Goal: Information Seeking & Learning: Learn about a topic

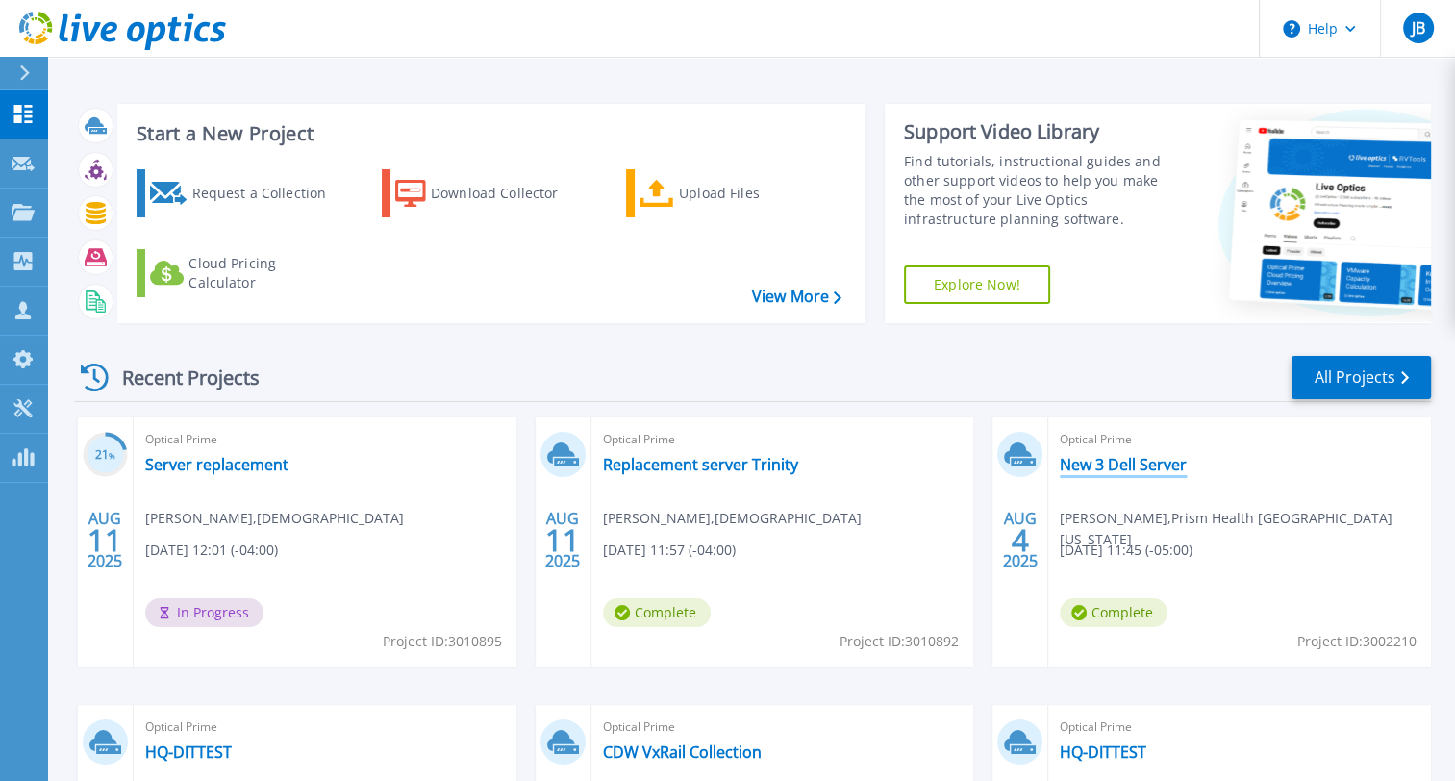
click at [1103, 460] on link "New 3 Dell Server" at bounding box center [1122, 464] width 127 height 19
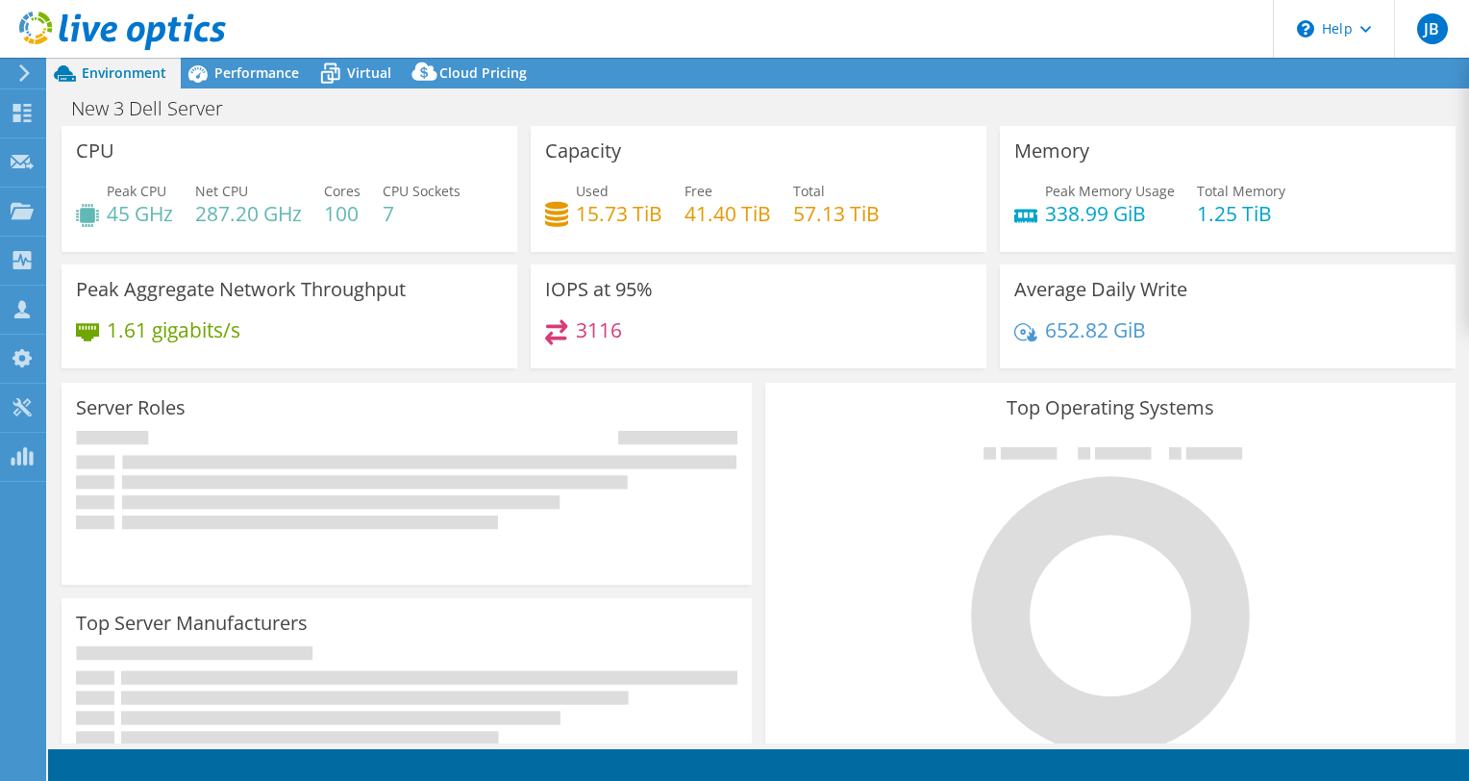
select select "USD"
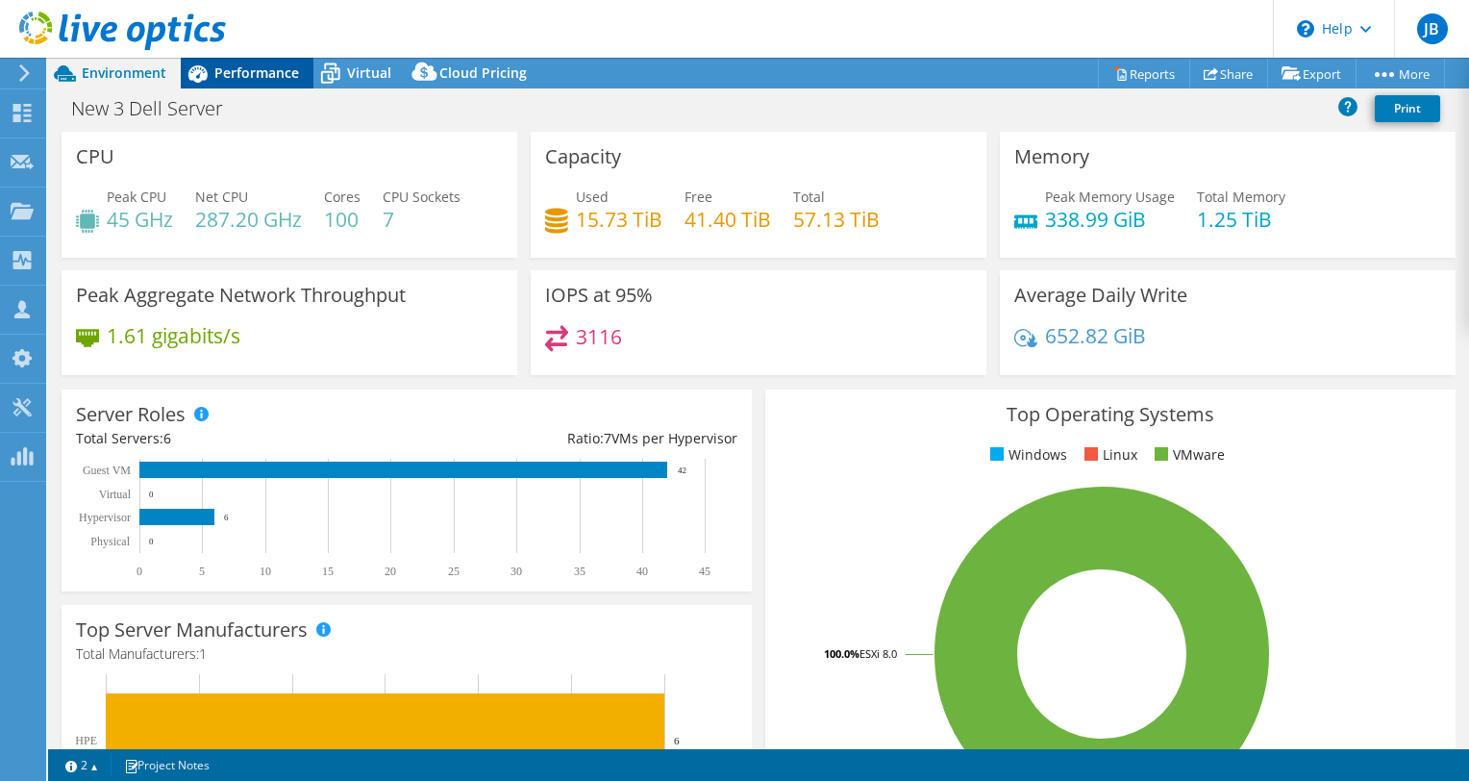
click at [272, 78] on span "Performance" at bounding box center [256, 72] width 85 height 18
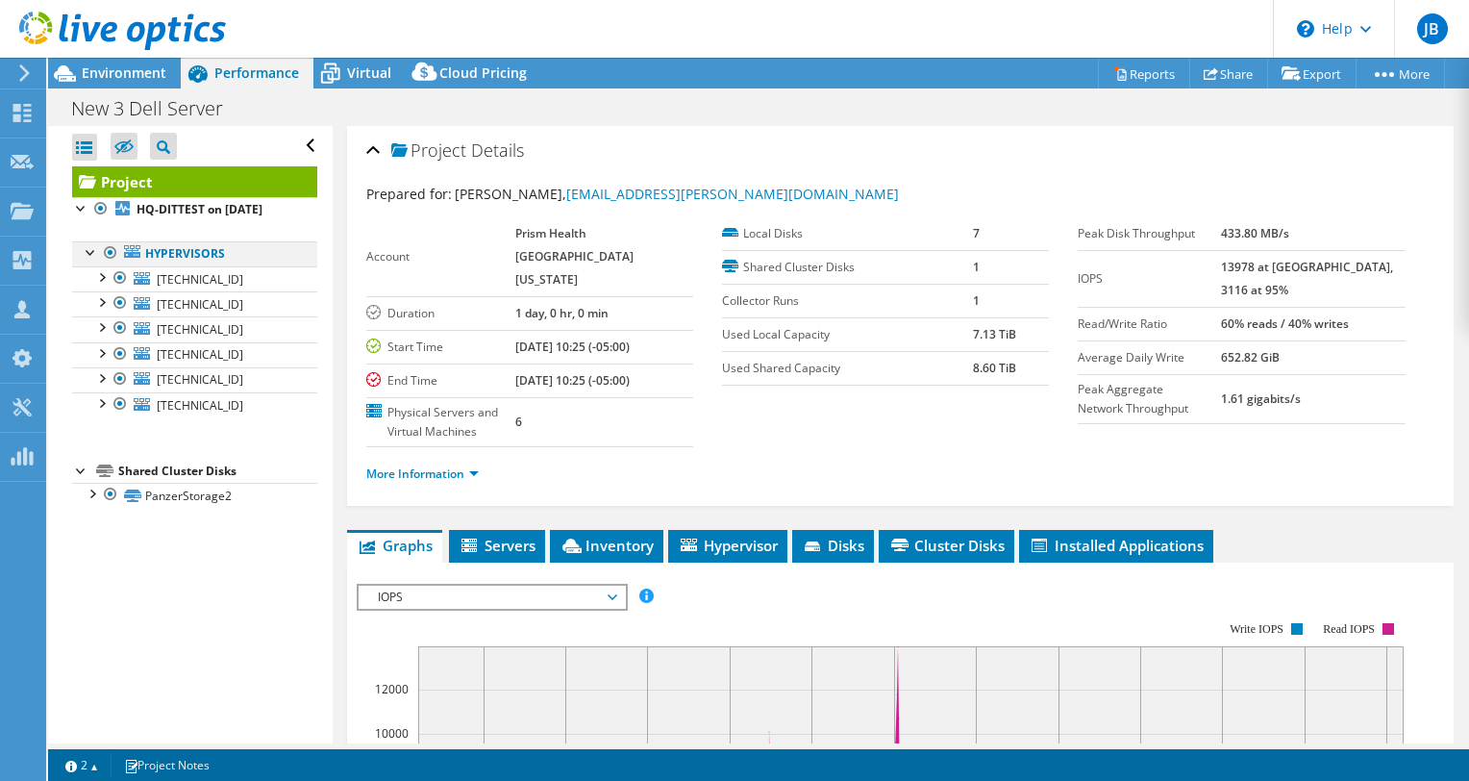
click at [94, 250] on div at bounding box center [91, 250] width 19 height 19
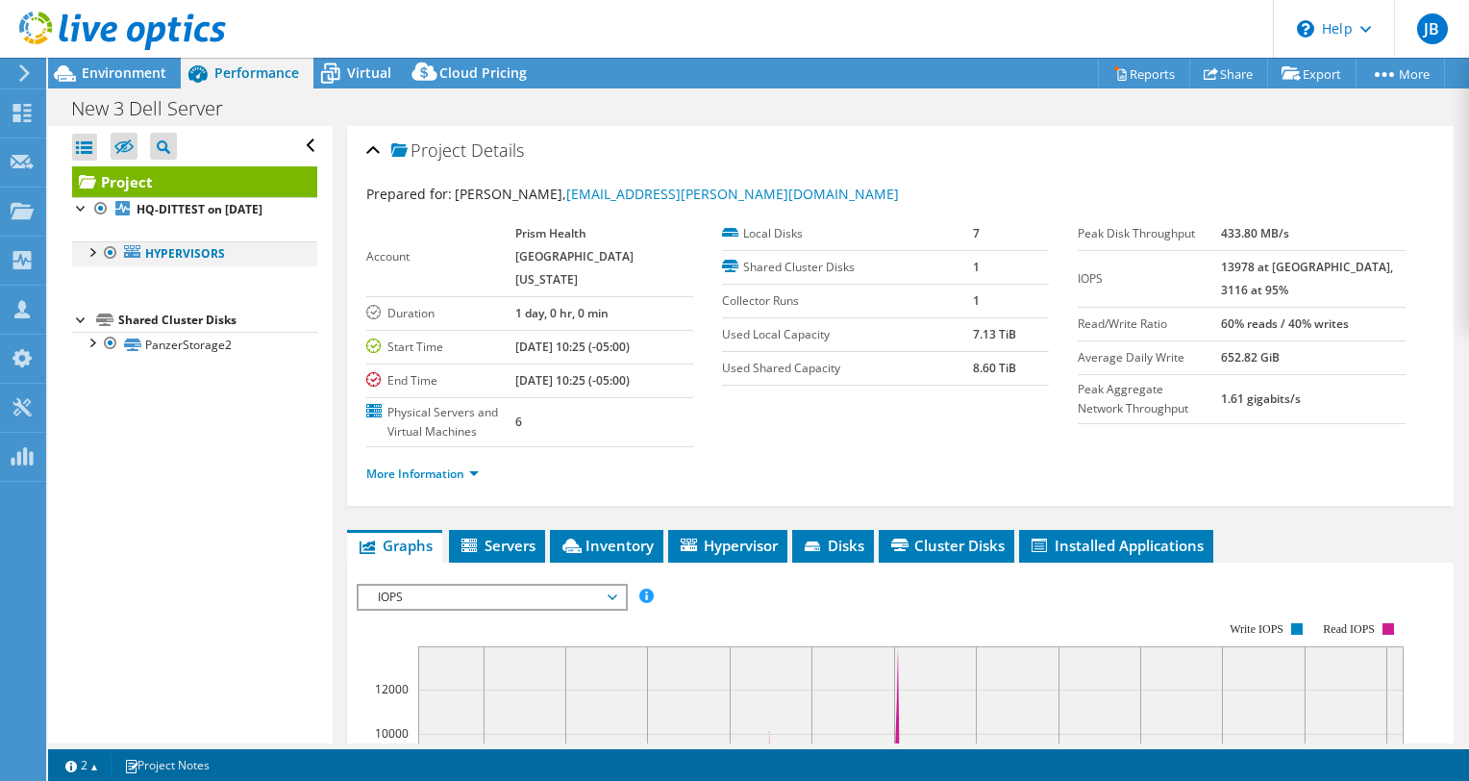
click at [94, 250] on div at bounding box center [91, 250] width 19 height 19
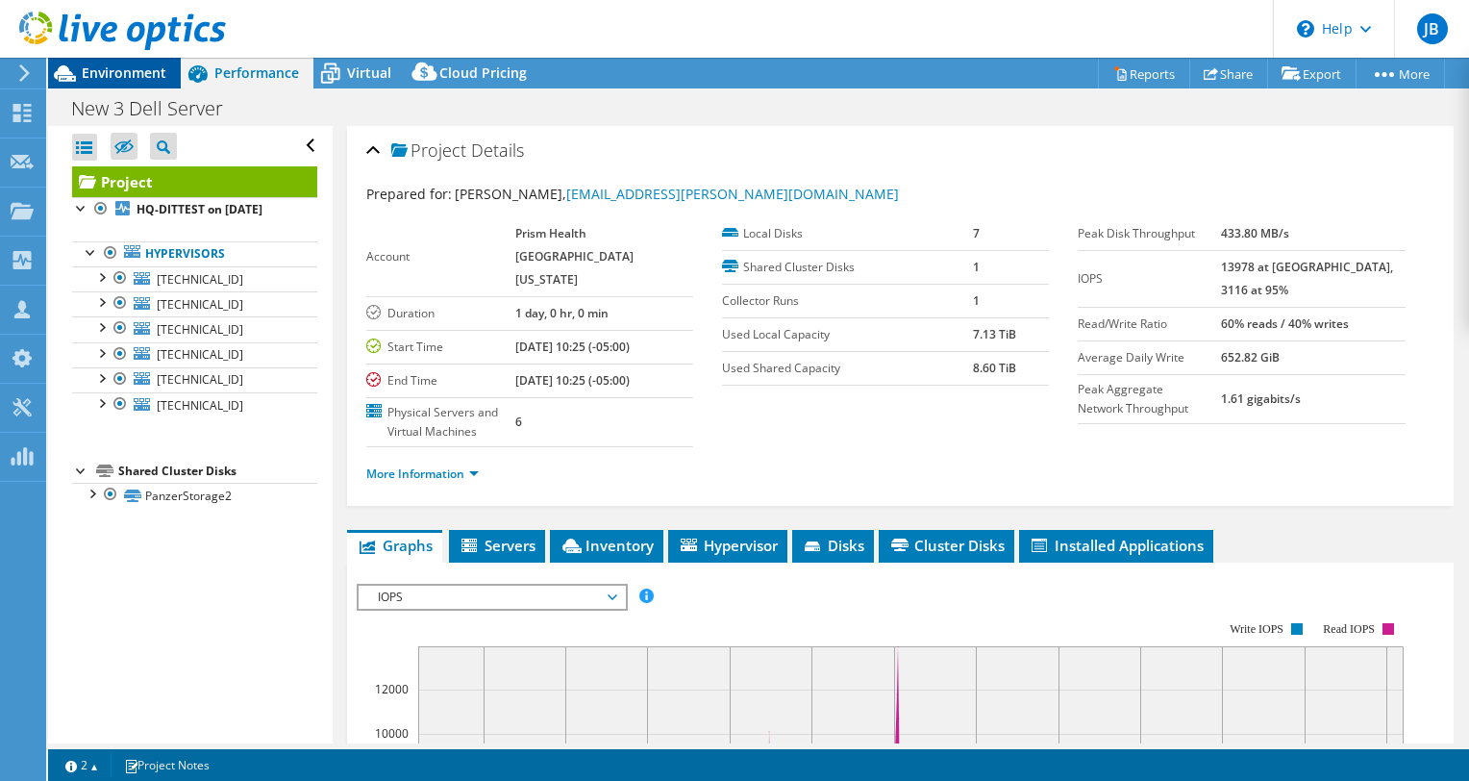
click at [135, 65] on span "Environment" at bounding box center [124, 72] width 85 height 18
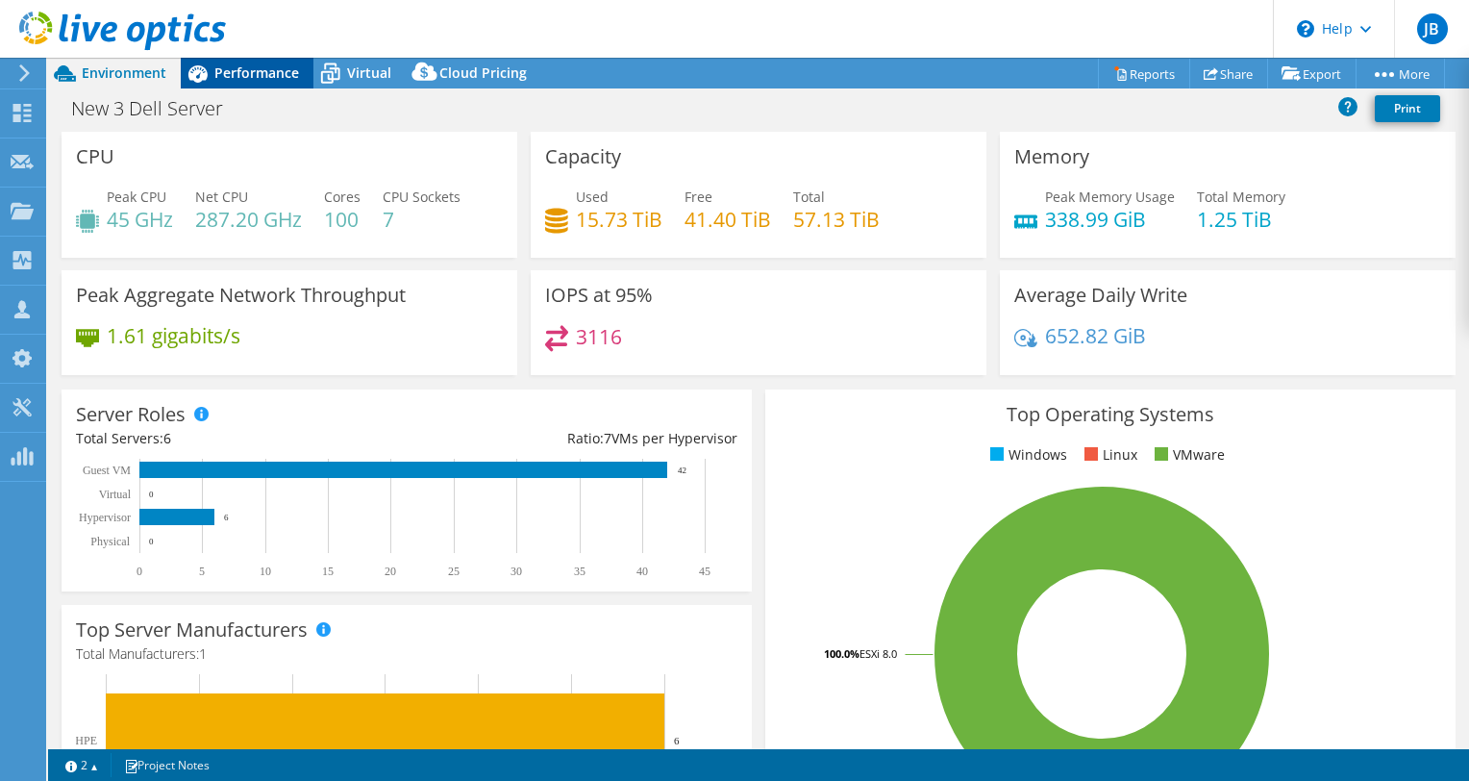
click at [215, 85] on div "Performance" at bounding box center [247, 73] width 133 height 31
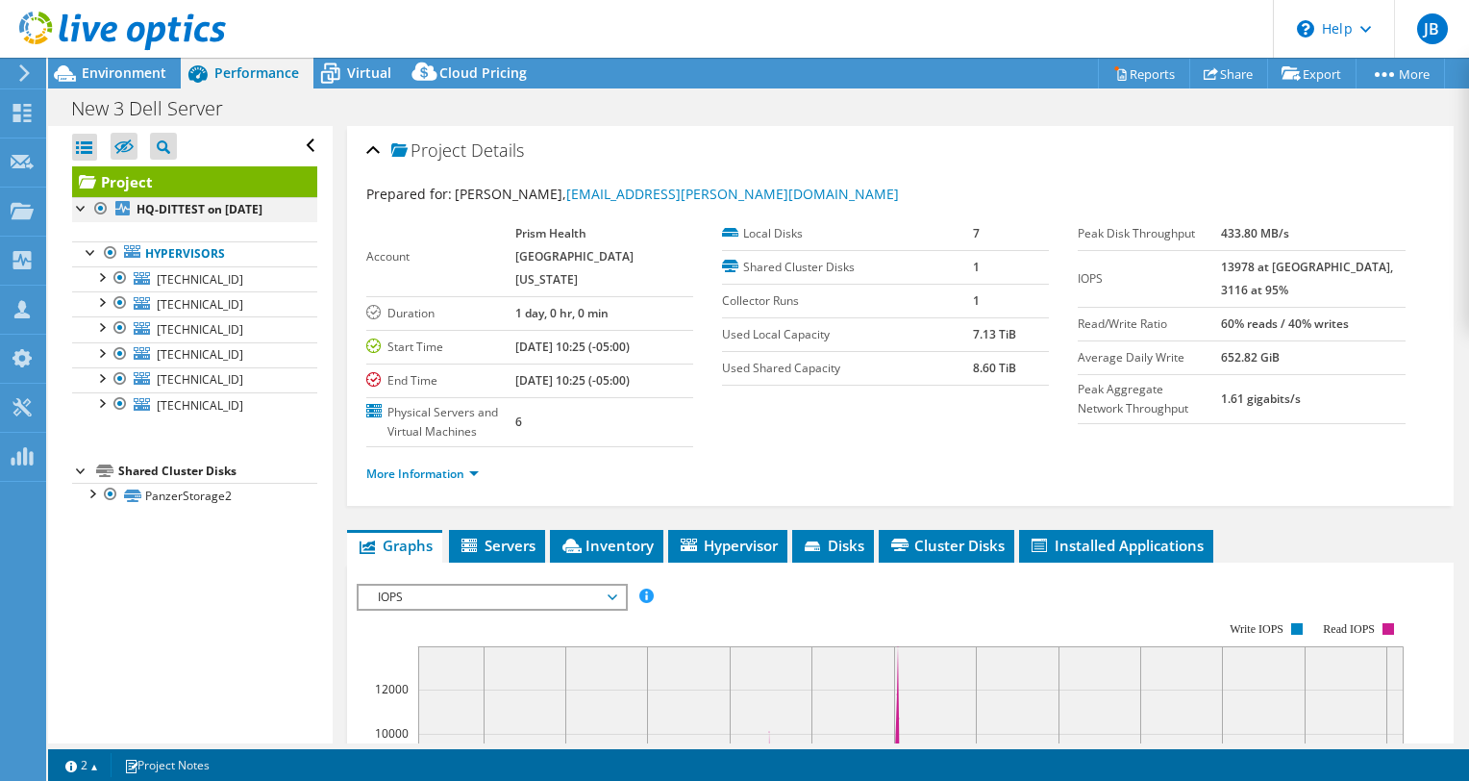
click at [81, 198] on div at bounding box center [81, 206] width 19 height 19
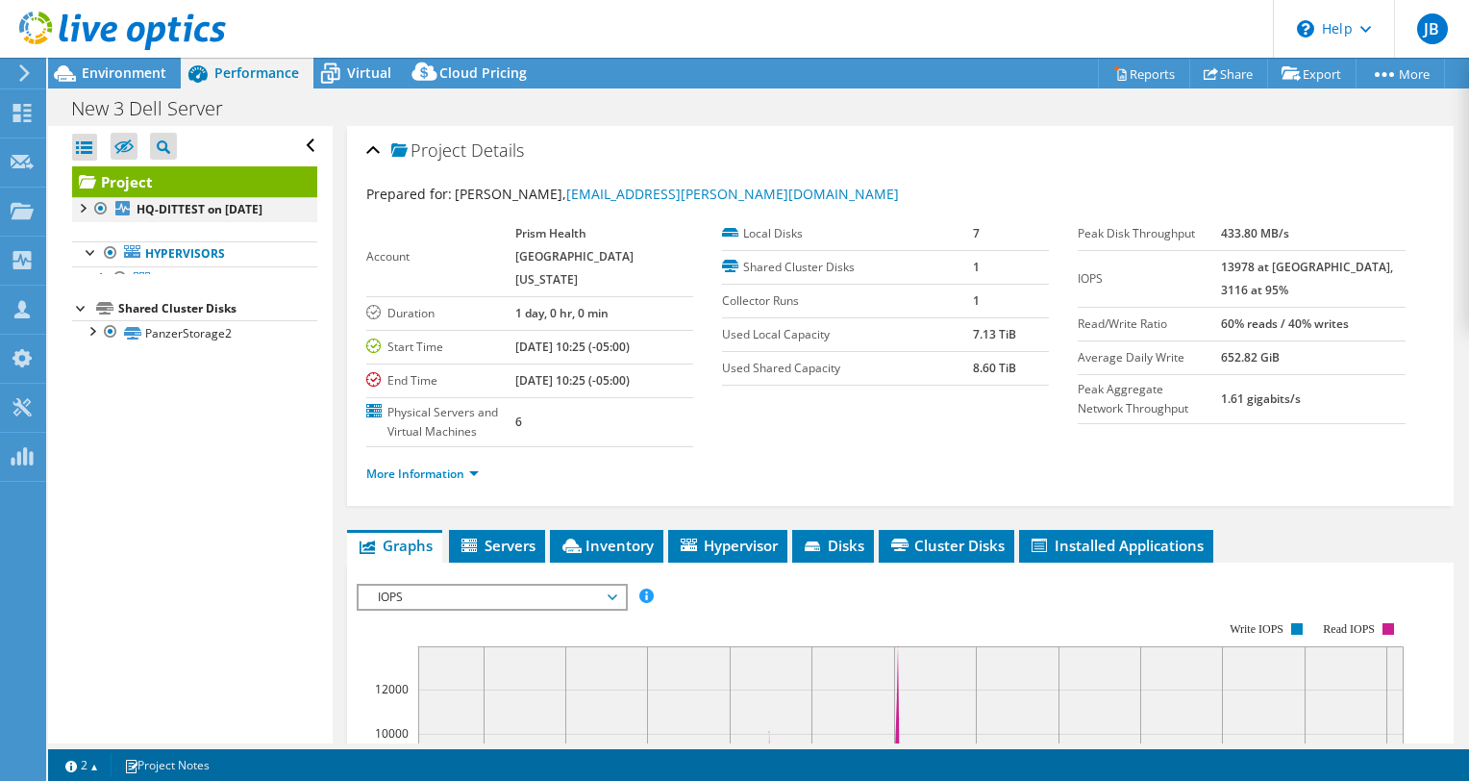
click at [81, 198] on div at bounding box center [81, 206] width 19 height 19
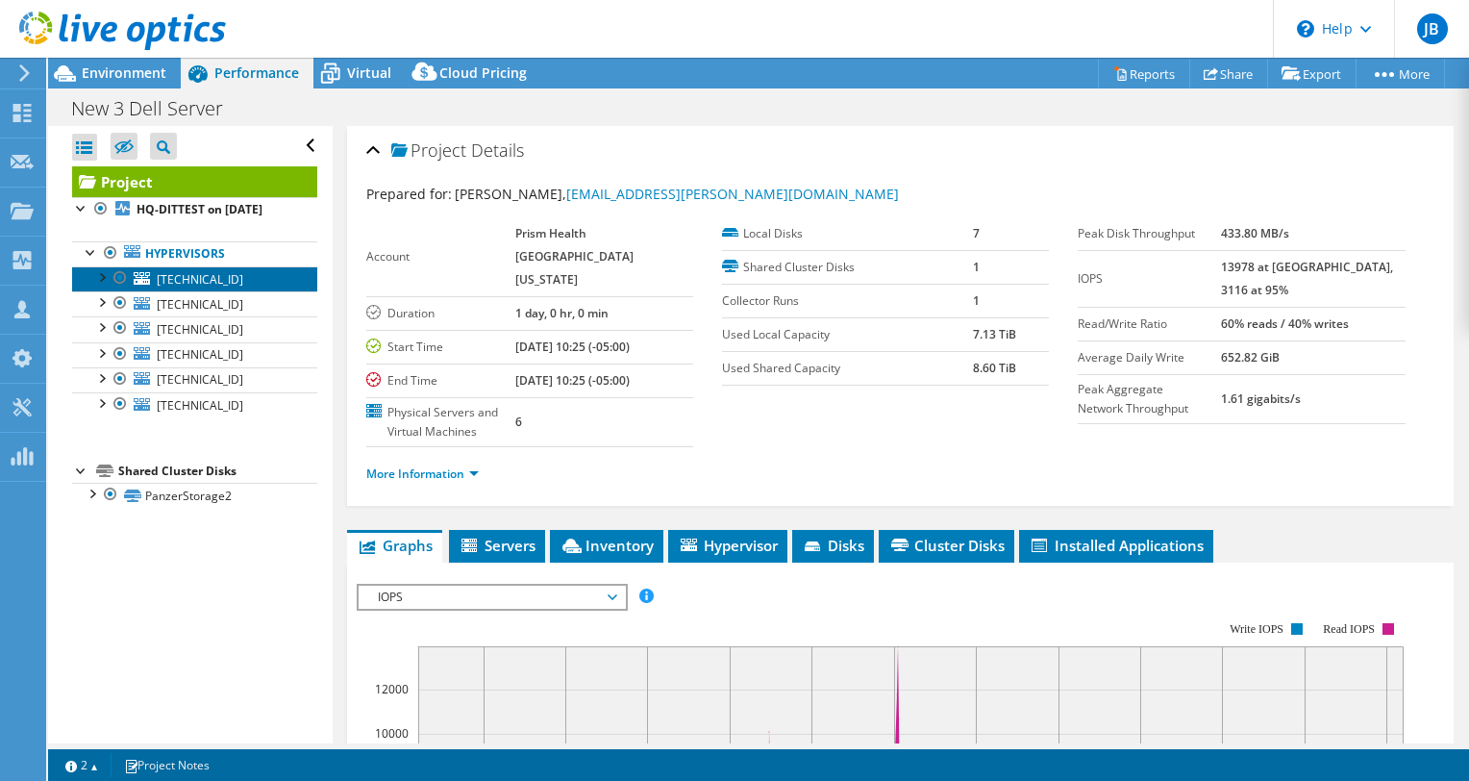
click at [167, 288] on link "[TECHNICAL_ID]" at bounding box center [194, 278] width 245 height 25
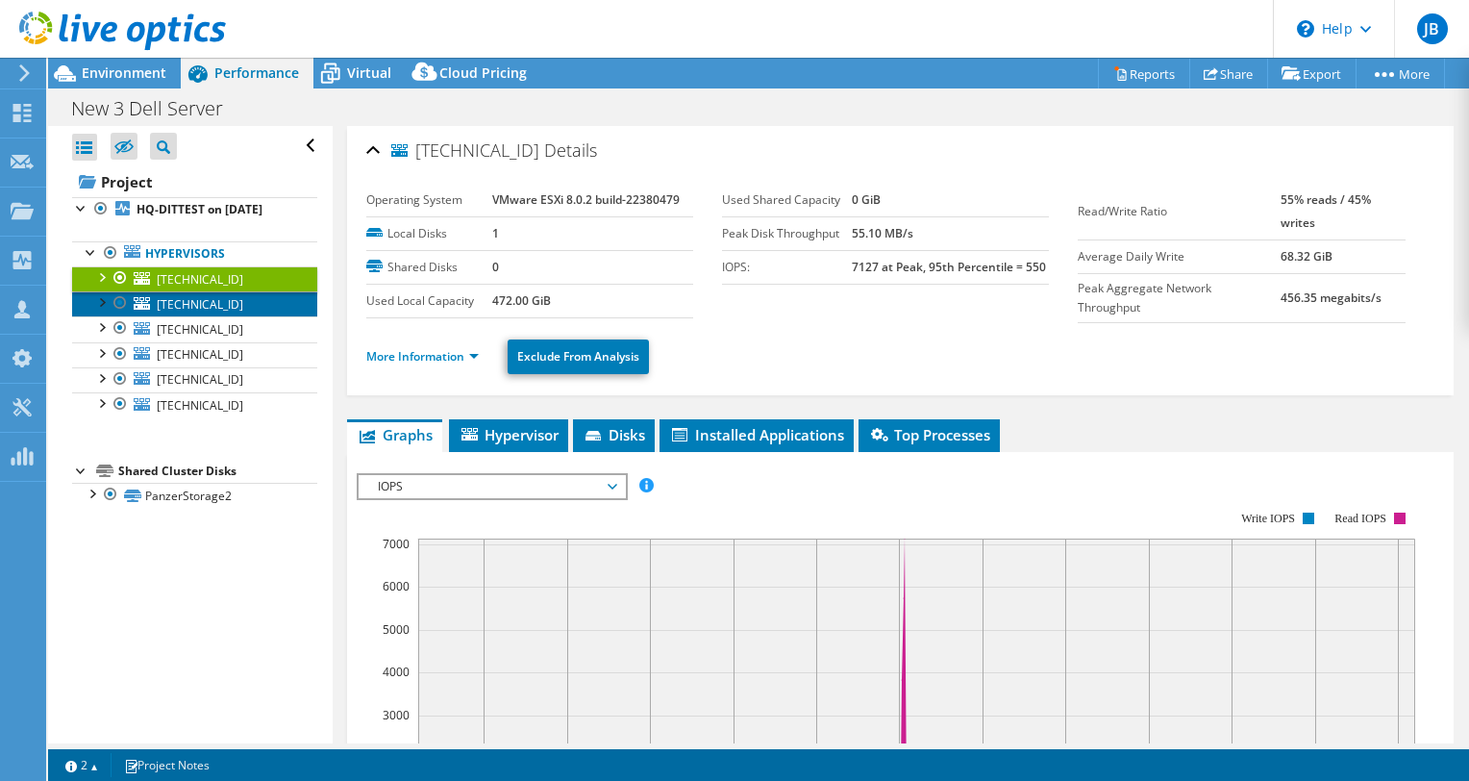
click at [182, 304] on span "[TECHNICAL_ID]" at bounding box center [200, 304] width 87 height 16
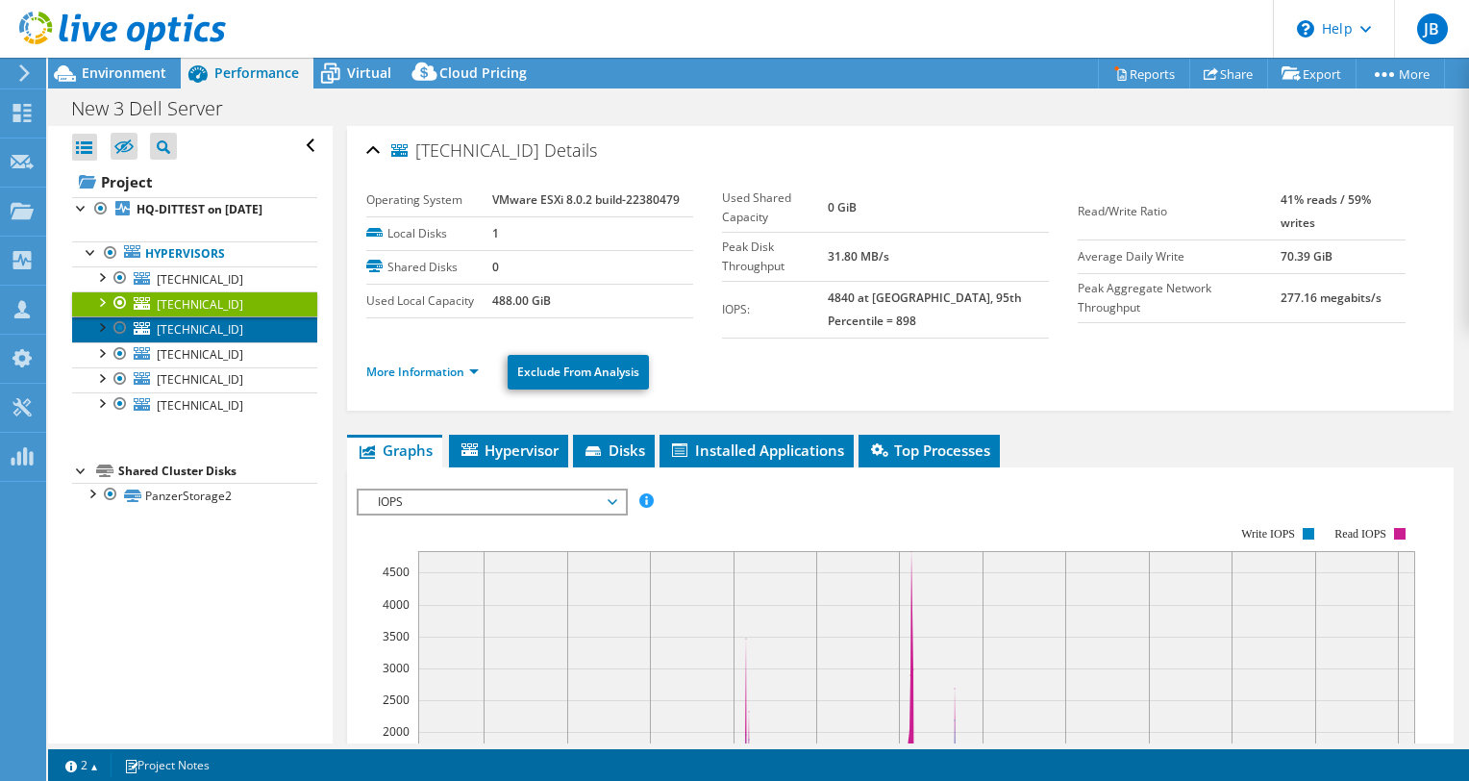
click at [187, 327] on span "[TECHNICAL_ID]" at bounding box center [200, 329] width 87 height 16
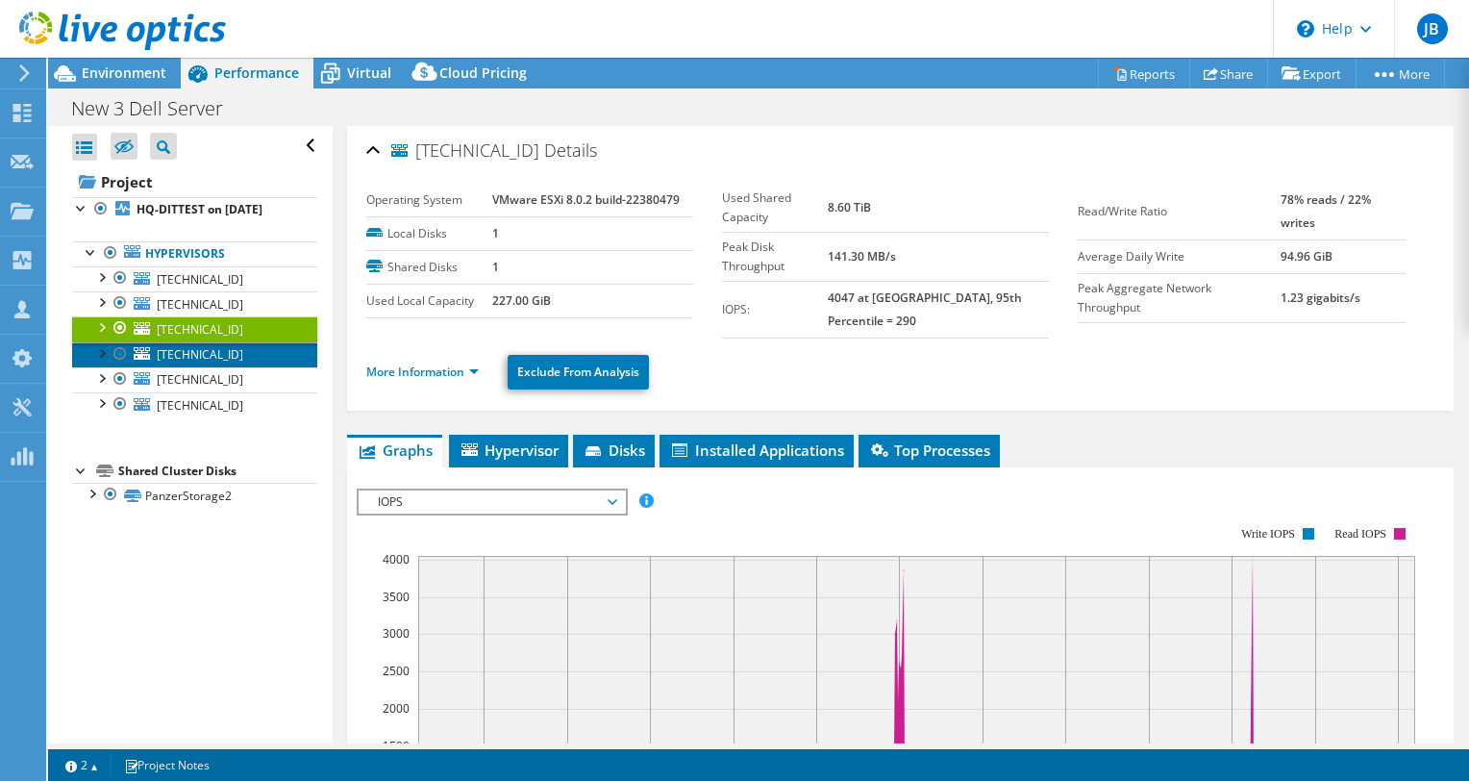
click at [194, 358] on span "[TECHNICAL_ID]" at bounding box center [200, 354] width 87 height 16
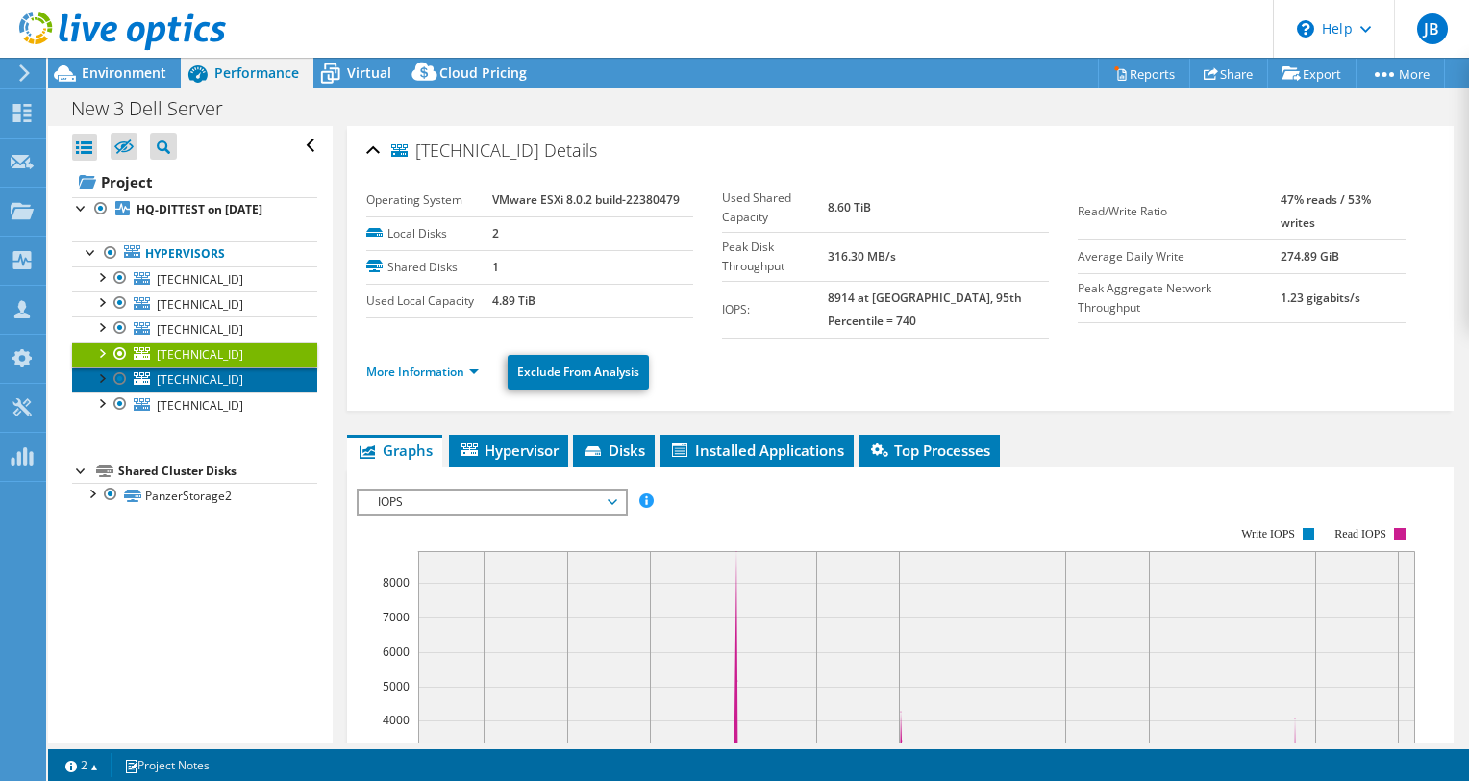
click at [199, 382] on span "[TECHNICAL_ID]" at bounding box center [200, 379] width 87 height 16
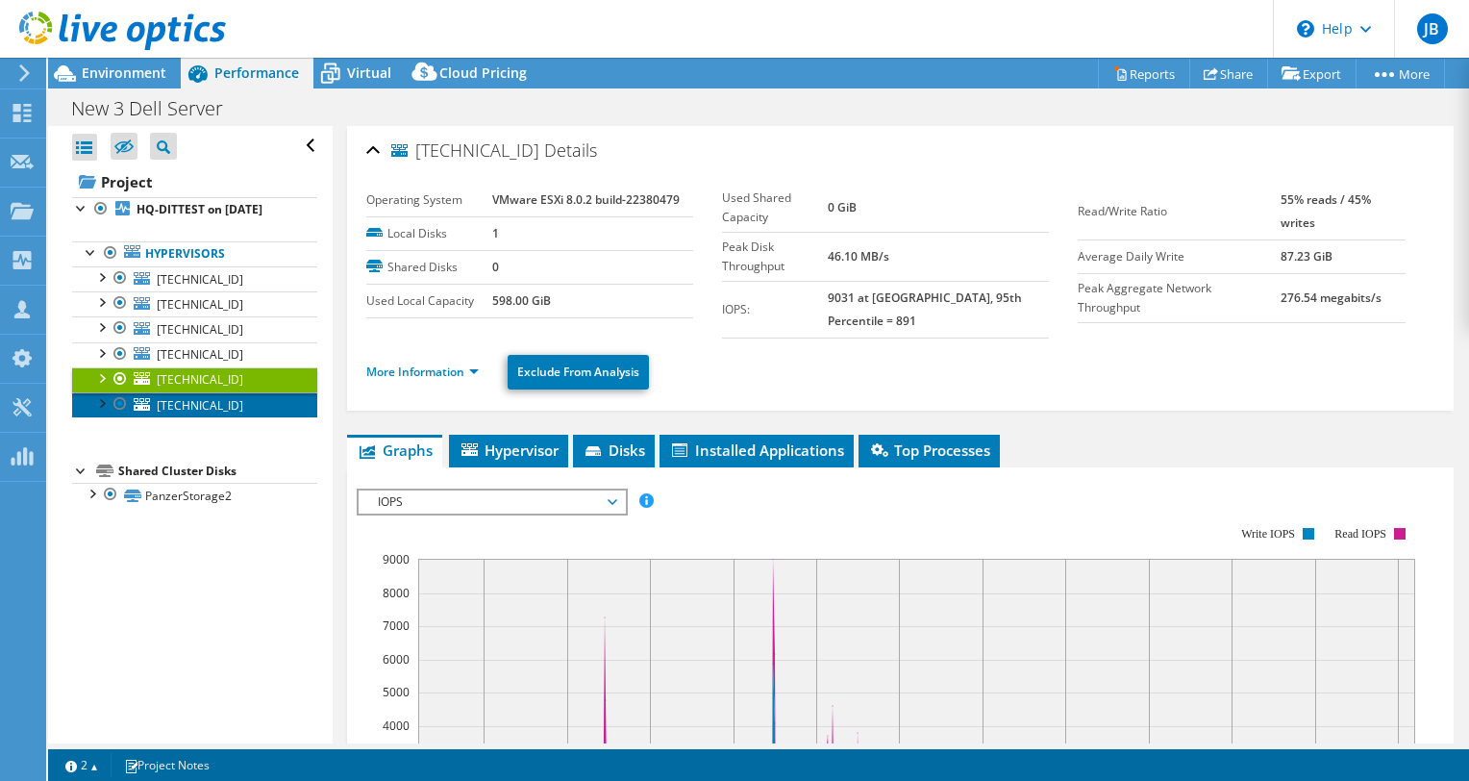
click at [201, 400] on span "[TECHNICAL_ID]" at bounding box center [200, 405] width 87 height 16
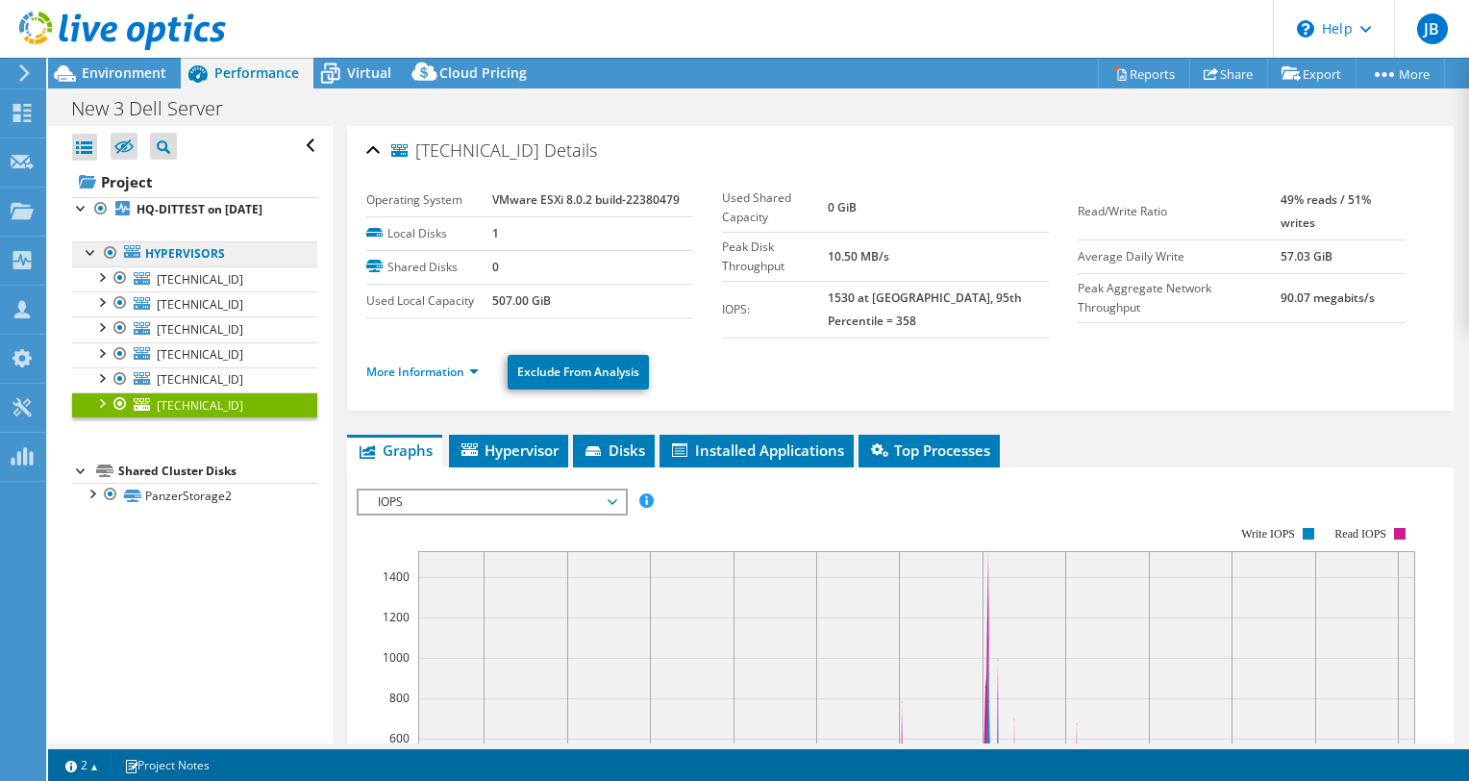
click at [188, 261] on link "Hypervisors" at bounding box center [194, 253] width 245 height 25
click at [178, 275] on span "[TECHNICAL_ID]" at bounding box center [200, 279] width 87 height 16
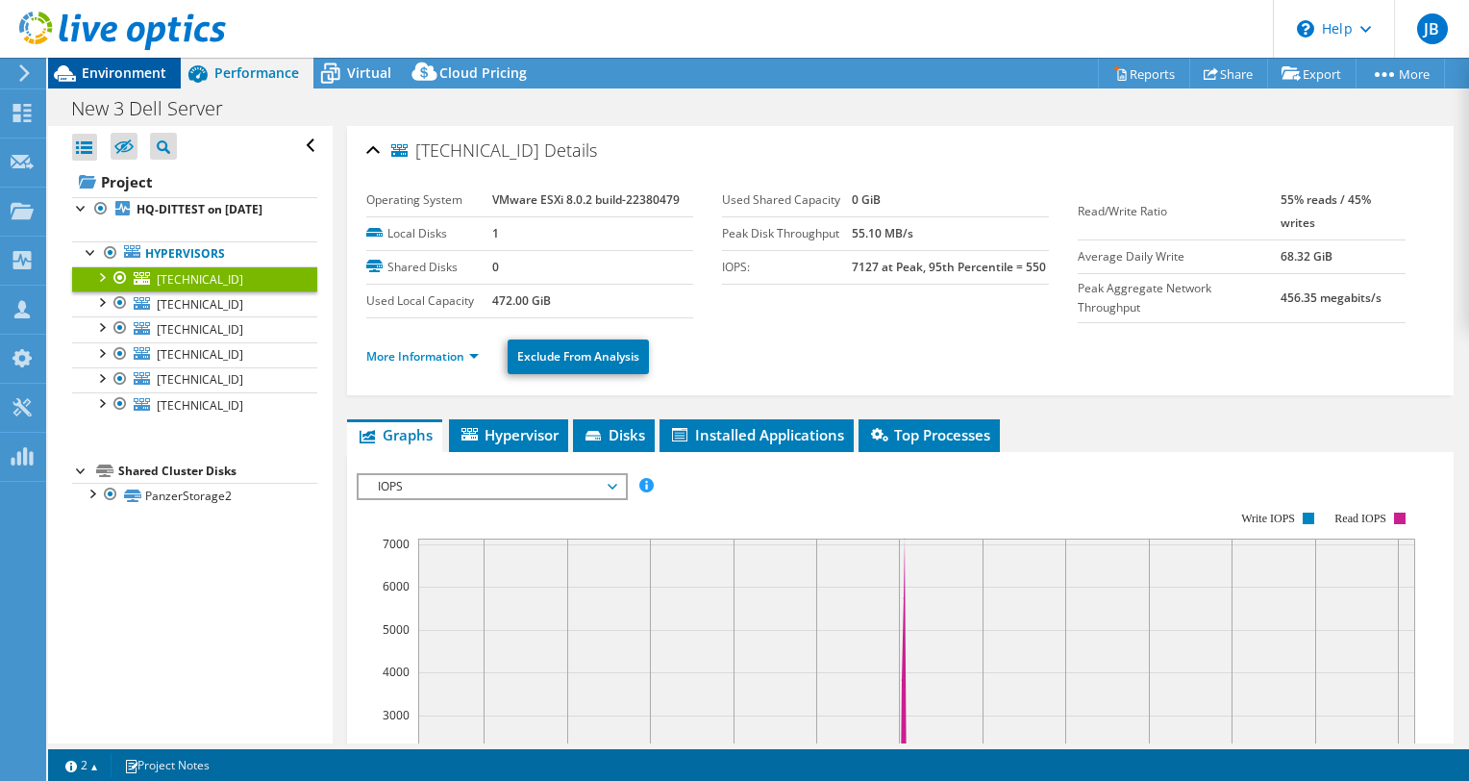
click at [134, 77] on span "Environment" at bounding box center [124, 72] width 85 height 18
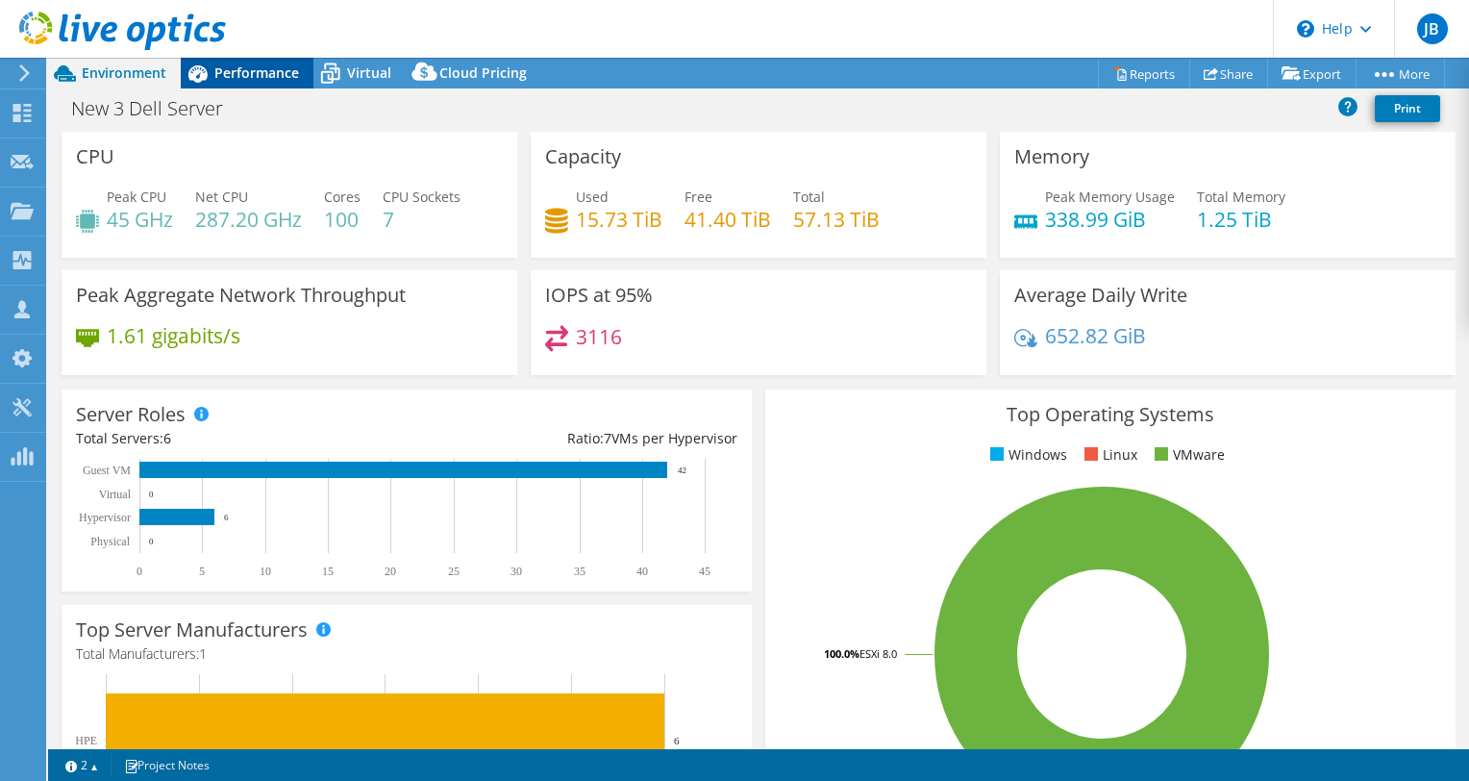
click at [255, 71] on span "Performance" at bounding box center [256, 72] width 85 height 18
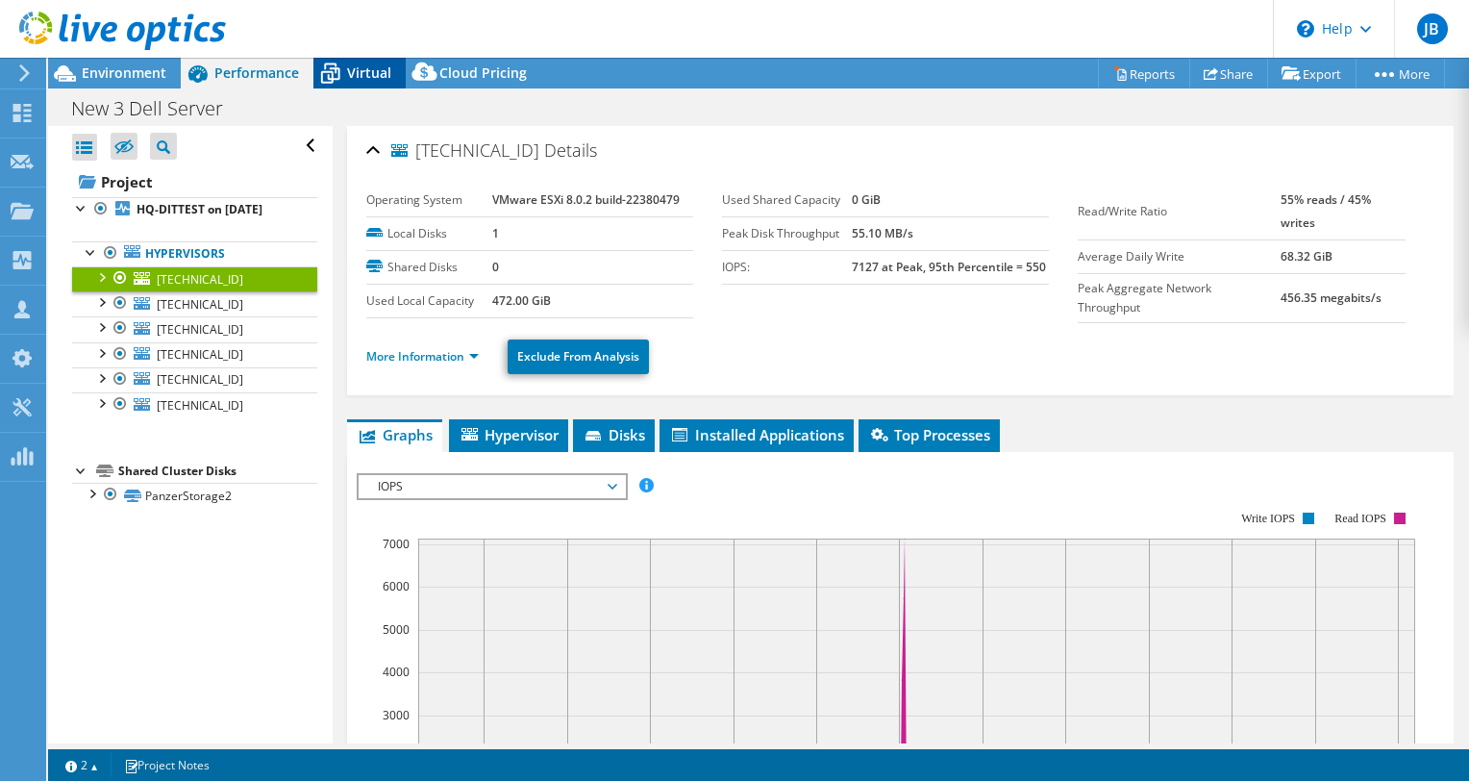
click at [349, 79] on span "Virtual" at bounding box center [369, 72] width 44 height 18
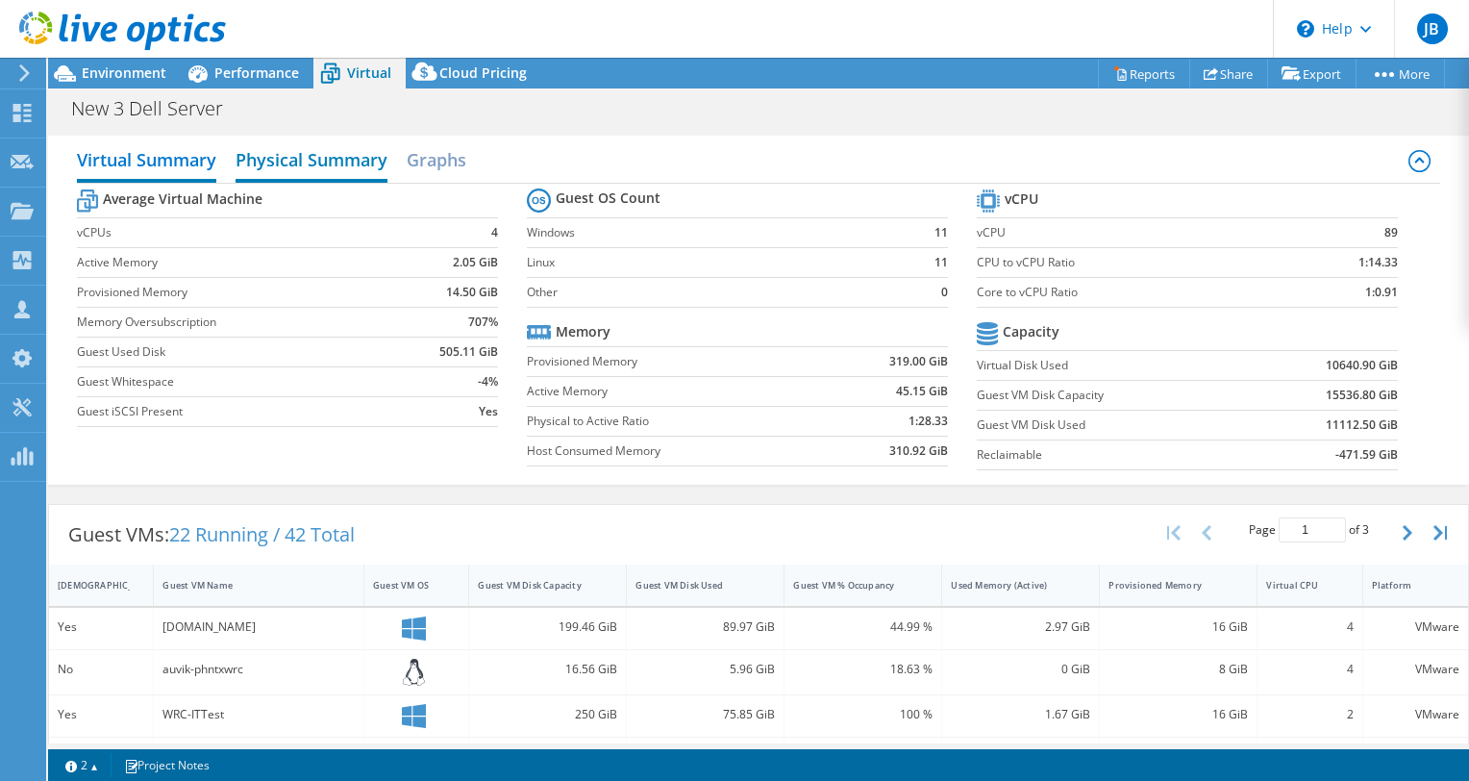
click at [328, 152] on h2 "Physical Summary" at bounding box center [312, 161] width 152 height 42
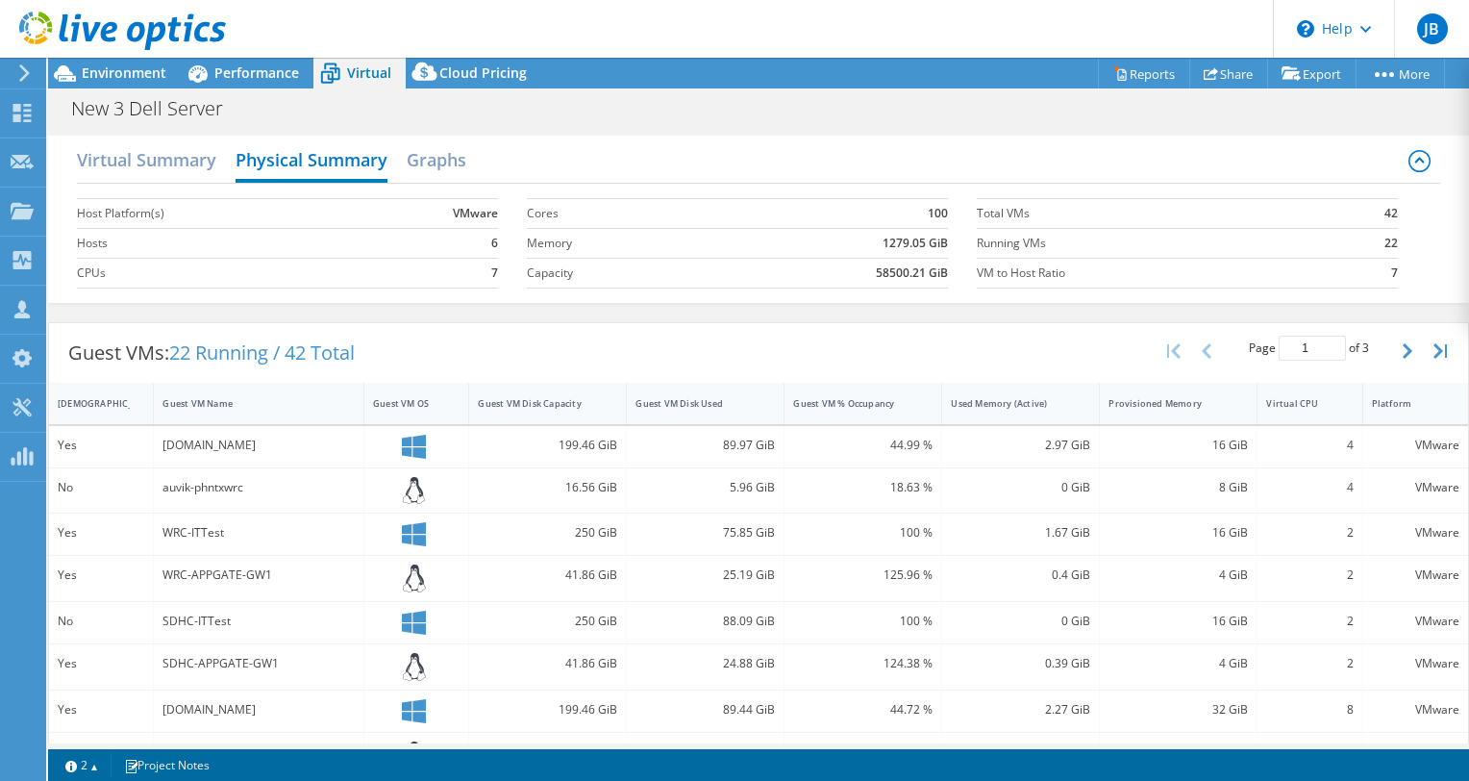
click at [102, 241] on label "Hosts" at bounding box center [220, 243] width 287 height 19
